Goal: Download file/media

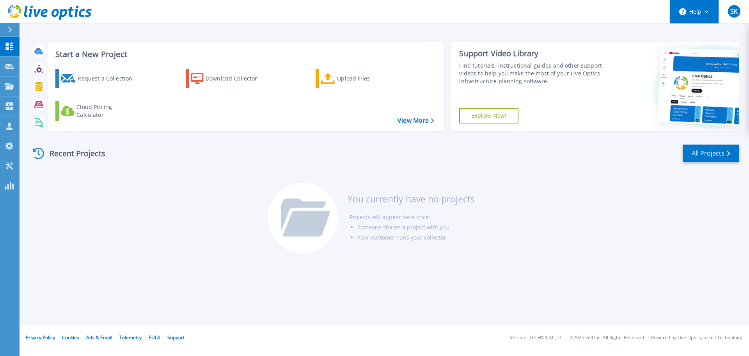
click at [696, 16] on button "Help" at bounding box center [694, 11] width 49 height 23
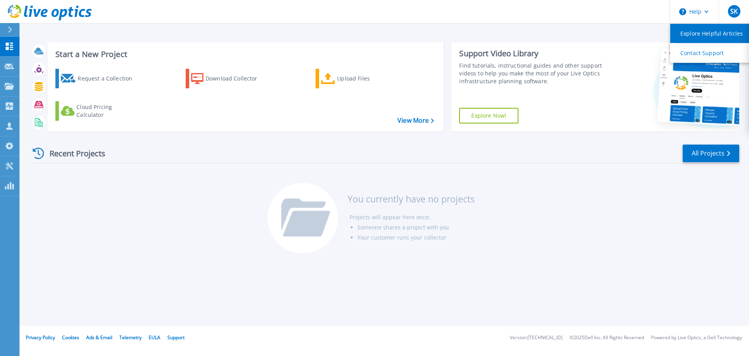
click at [717, 37] on link "Explore Helpful Articles" at bounding box center [714, 33] width 87 height 19
click at [733, 14] on span "SK" at bounding box center [734, 11] width 7 height 6
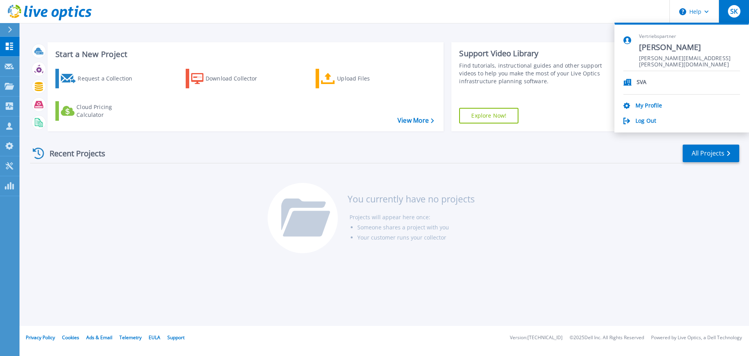
click at [637, 84] on p "SVA" at bounding box center [642, 82] width 10 height 7
click at [649, 105] on link "My Profile" at bounding box center [649, 105] width 27 height 7
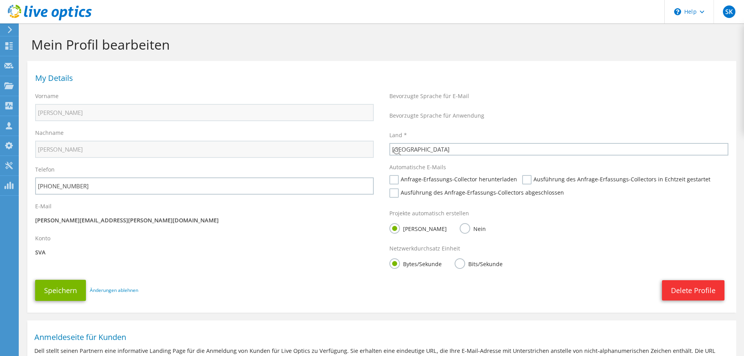
select select "56"
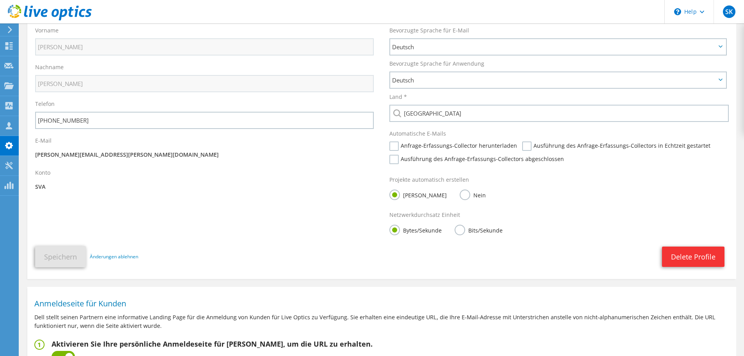
scroll to position [65, 0]
click at [5, 129] on div at bounding box center [8, 126] width 9 height 9
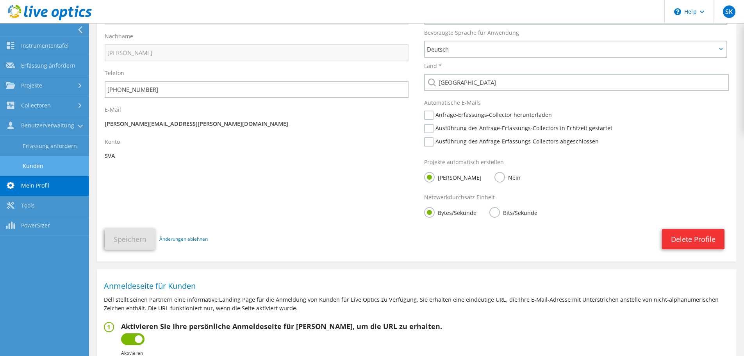
scroll to position [78, 0]
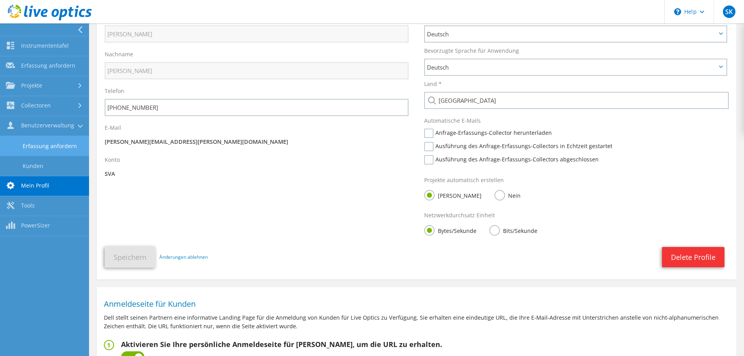
click at [50, 148] on link "Erfassung anfordern" at bounding box center [44, 146] width 89 height 20
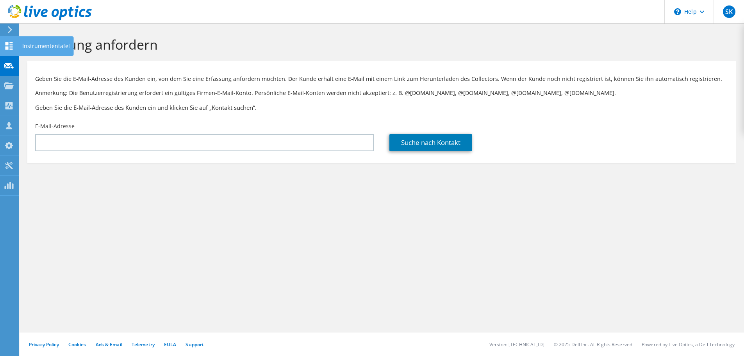
click at [7, 43] on use at bounding box center [8, 45] width 7 height 7
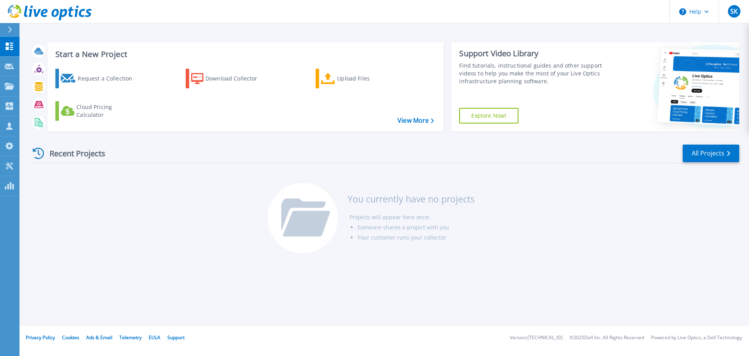
click at [500, 117] on link "Explore Now!" at bounding box center [488, 116] width 59 height 16
click at [6, 141] on link "My Profile My Profile" at bounding box center [10, 146] width 20 height 20
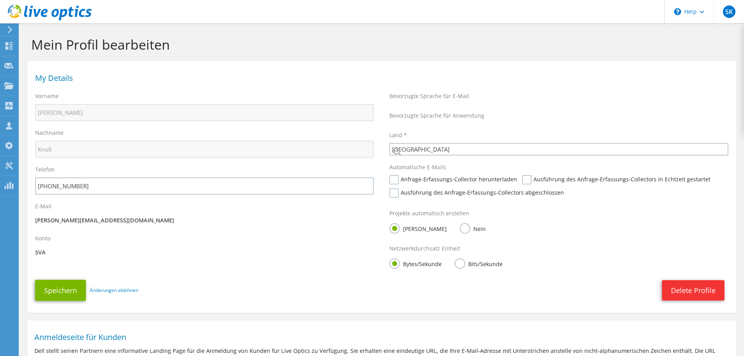
select select "56"
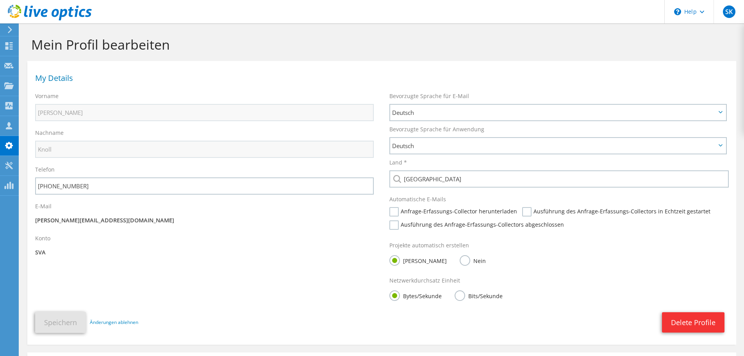
click at [12, 164] on use at bounding box center [8, 165] width 7 height 7
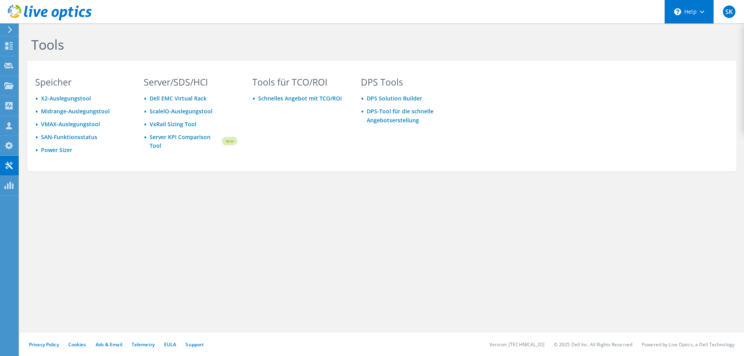
click at [701, 8] on div "\n Help" at bounding box center [688, 11] width 49 height 23
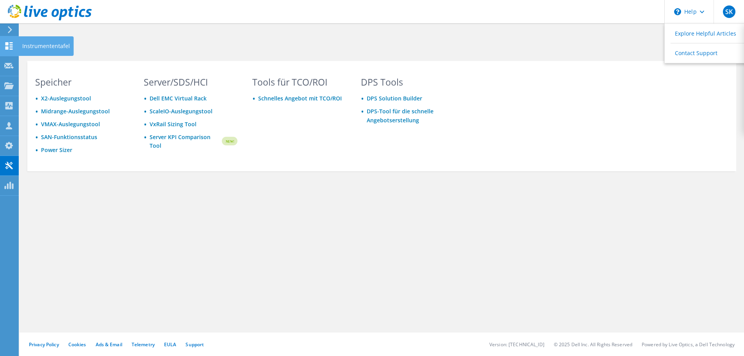
click at [40, 44] on div "Instrumententafel" at bounding box center [45, 46] width 55 height 20
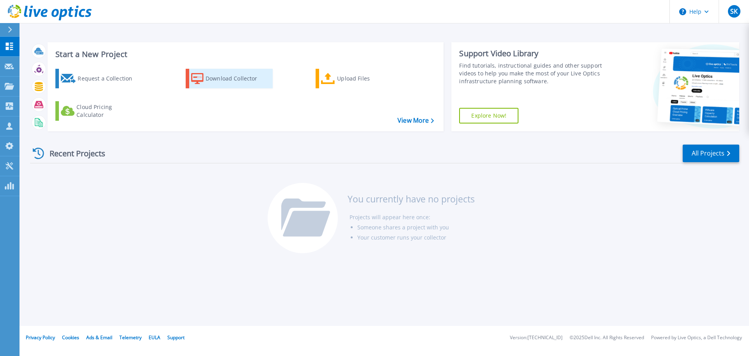
click at [221, 80] on div "Download Collector" at bounding box center [237, 79] width 62 height 16
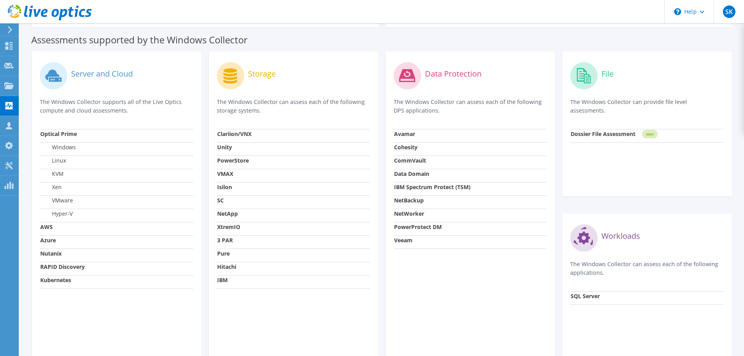
scroll to position [252, 0]
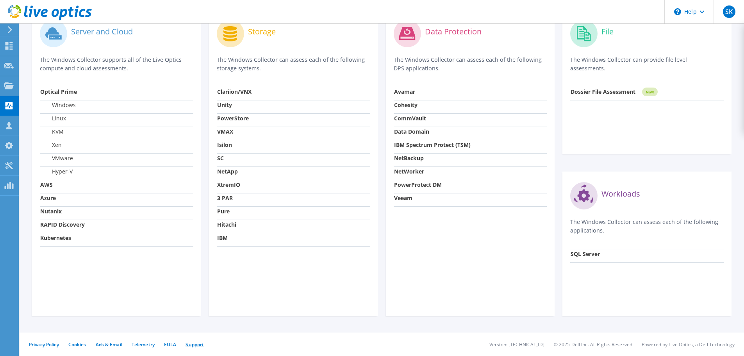
click at [197, 345] on link "Support" at bounding box center [194, 344] width 18 height 7
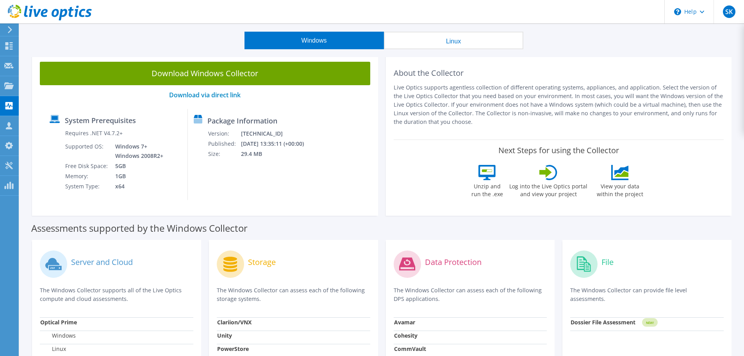
scroll to position [0, 0]
